Goal: Task Accomplishment & Management: Manage account settings

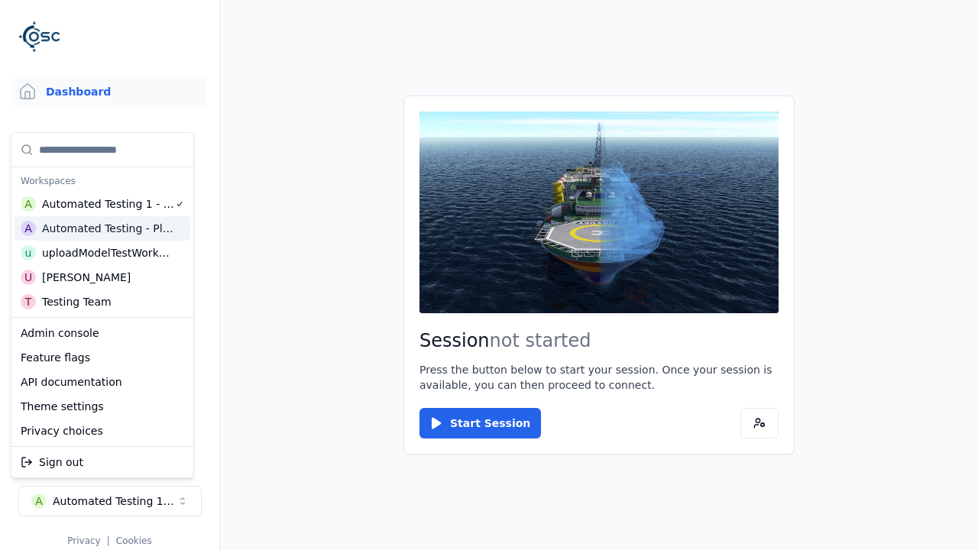
click at [489, 275] on html "Support Dashboard Assets 3D Models Scenes Datasets Recordings Support Documenta…" at bounding box center [489, 275] width 978 height 550
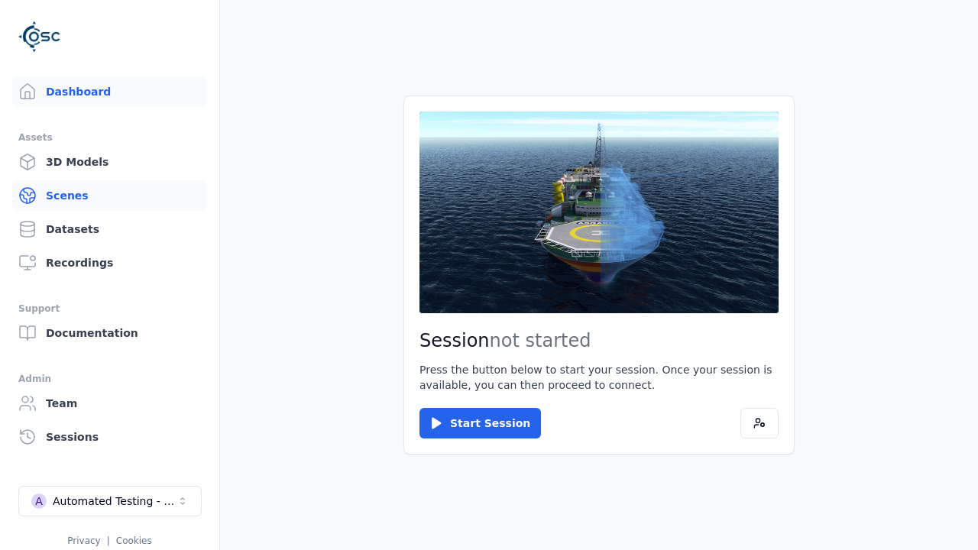
click at [109, 196] on link "Scenes" at bounding box center [109, 195] width 195 height 31
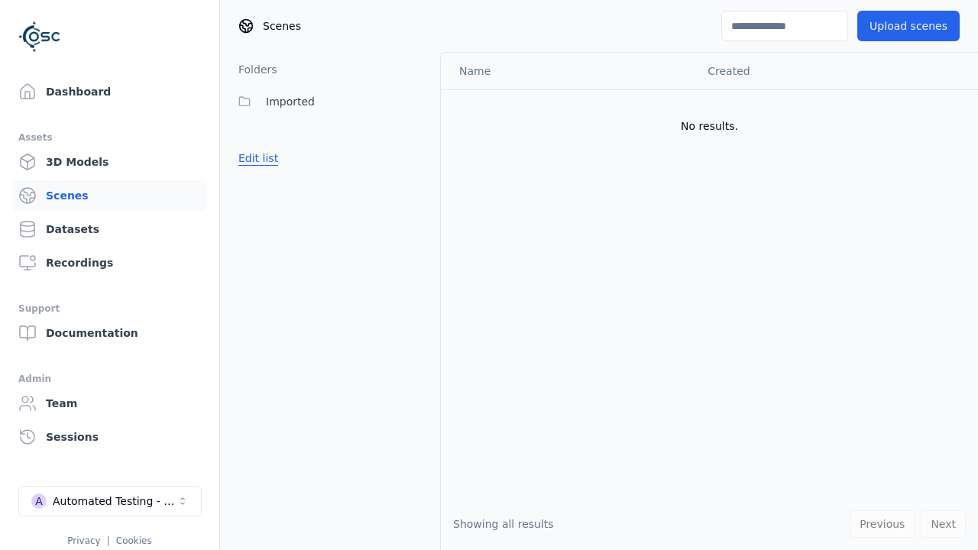
click at [255, 158] on button "Edit list" at bounding box center [258, 158] width 58 height 28
click at [269, 158] on link "Create folder" at bounding box center [274, 158] width 70 height 15
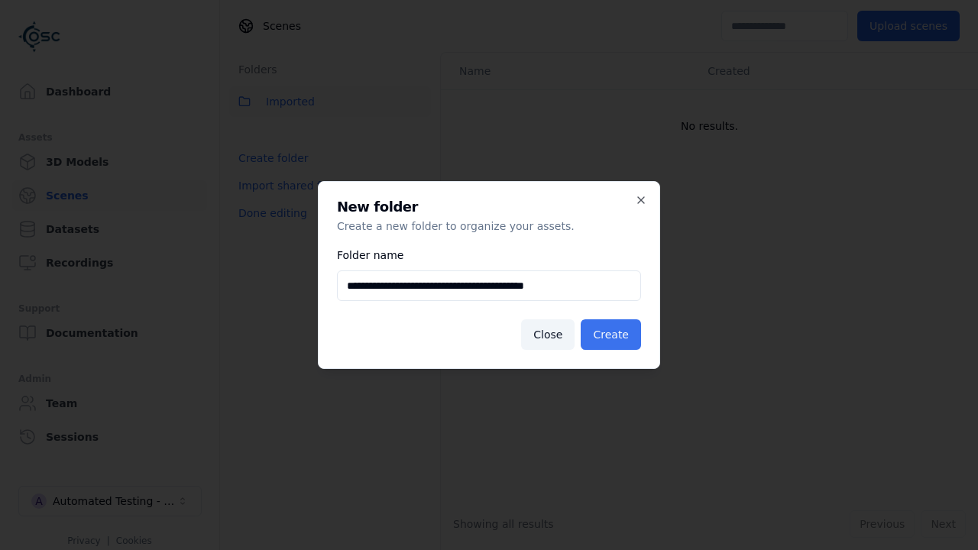
type input "**********"
click at [613, 335] on button "Create" at bounding box center [611, 335] width 60 height 31
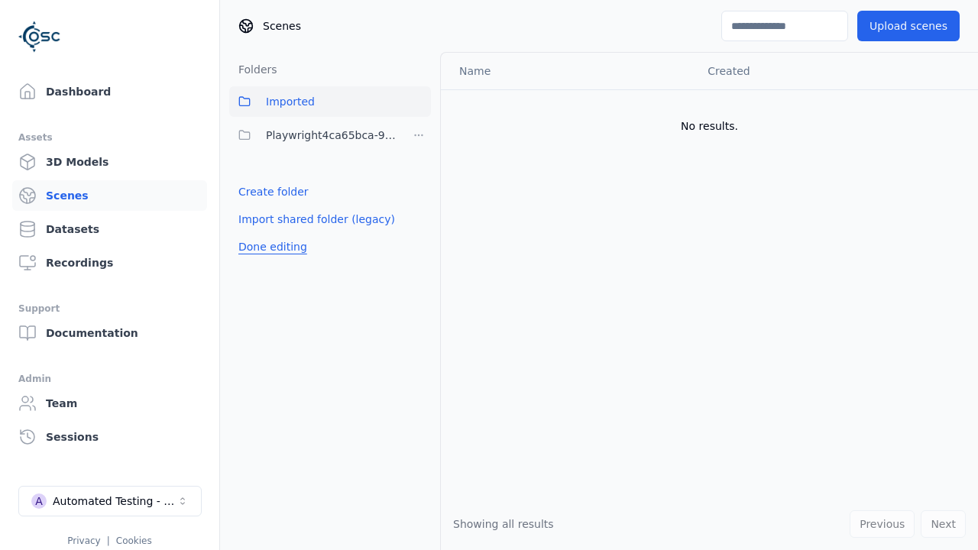
click at [268, 247] on button "Done editing" at bounding box center [272, 247] width 87 height 28
click at [255, 192] on button "Edit list" at bounding box center [258, 192] width 58 height 28
click at [419, 135] on html "Support Dashboard Assets 3D Models Scenes Datasets Recordings Support Documenta…" at bounding box center [489, 275] width 978 height 550
click at [418, 216] on div "Rename" at bounding box center [423, 215] width 102 height 24
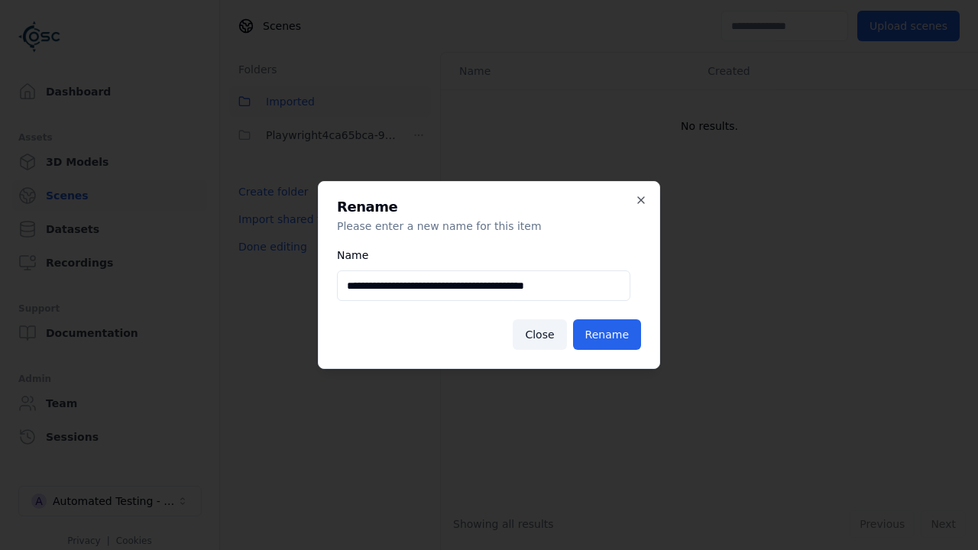
click at [484, 286] on input "**********" at bounding box center [484, 286] width 294 height 31
type input "**********"
click at [609, 335] on button "Rename" at bounding box center [607, 335] width 68 height 31
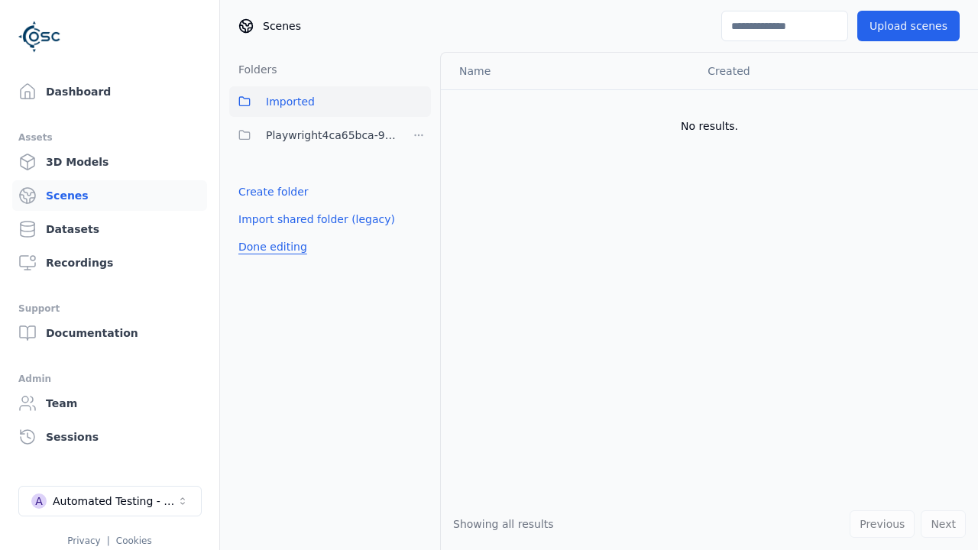
click at [268, 247] on button "Done editing" at bounding box center [272, 247] width 87 height 28
click at [255, 192] on button "Edit list" at bounding box center [258, 192] width 58 height 28
click at [419, 135] on html "Support Dashboard Assets 3D Models Scenes Datasets Recordings Support Documenta…" at bounding box center [489, 275] width 978 height 550
click at [418, 240] on div "Delete" at bounding box center [423, 240] width 102 height 24
